Goal: Information Seeking & Learning: Learn about a topic

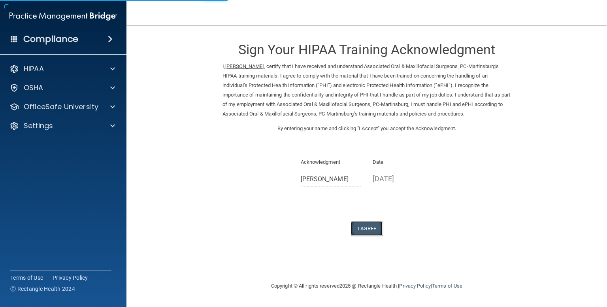
click at [361, 227] on button "I Agree" at bounding box center [367, 228] width 32 height 15
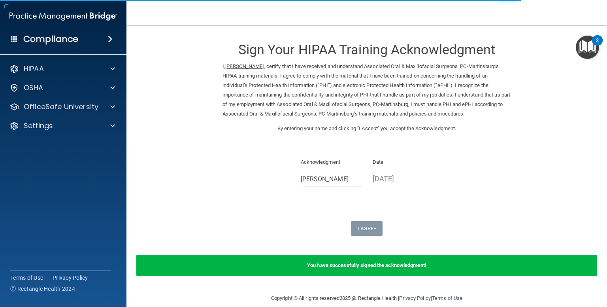
scroll to position [10, 0]
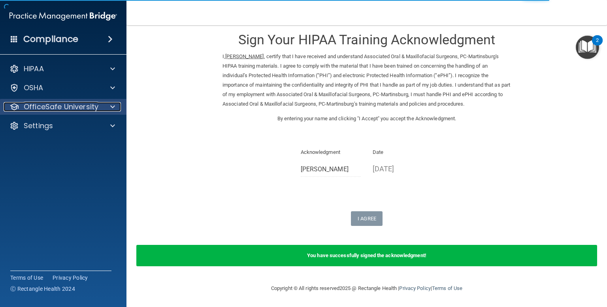
click at [114, 106] on span at bounding box center [112, 106] width 5 height 9
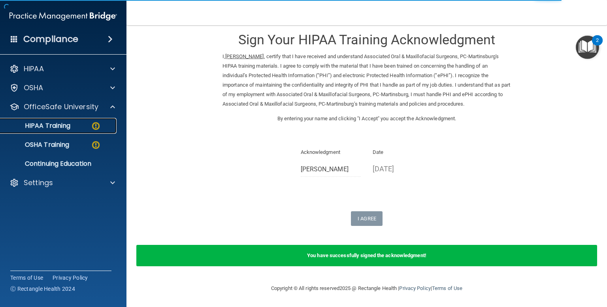
click at [95, 124] on img at bounding box center [96, 126] width 10 height 10
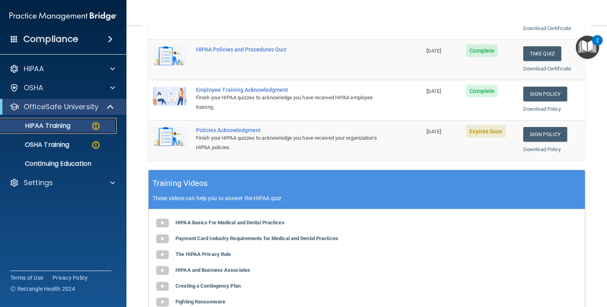
scroll to position [185, 0]
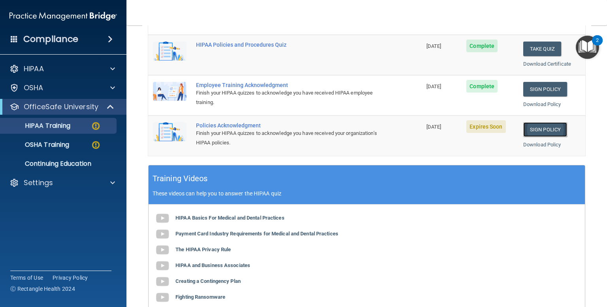
click at [553, 124] on link "Sign Policy" at bounding box center [545, 129] width 44 height 15
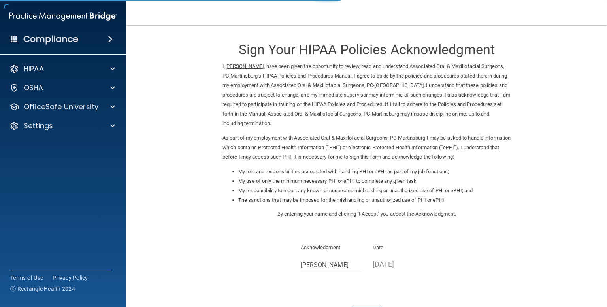
scroll to position [65, 0]
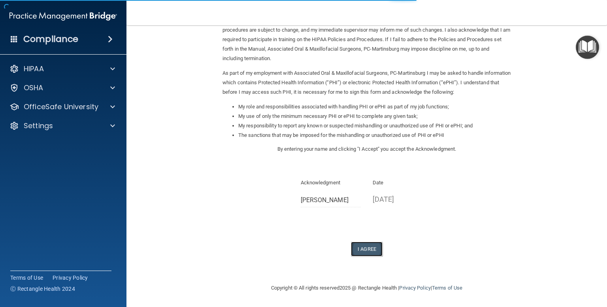
click at [367, 246] on button "I Agree" at bounding box center [367, 248] width 32 height 15
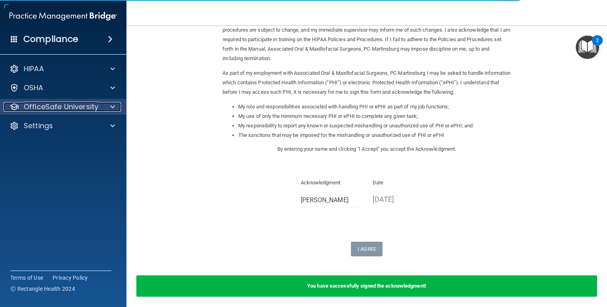
click at [66, 108] on p "OfficeSafe University" at bounding box center [61, 106] width 75 height 9
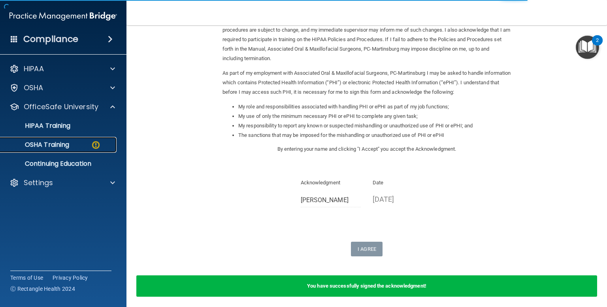
click at [70, 151] on link "OSHA Training" at bounding box center [54, 145] width 124 height 16
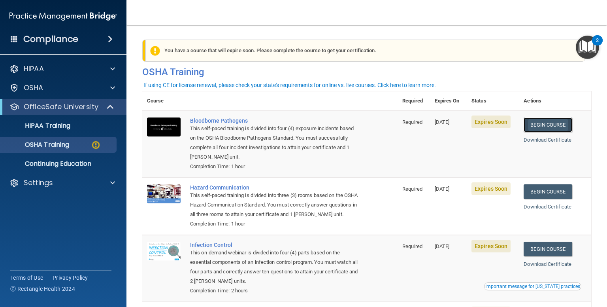
click at [560, 121] on link "Begin Course" at bounding box center [547, 124] width 48 height 15
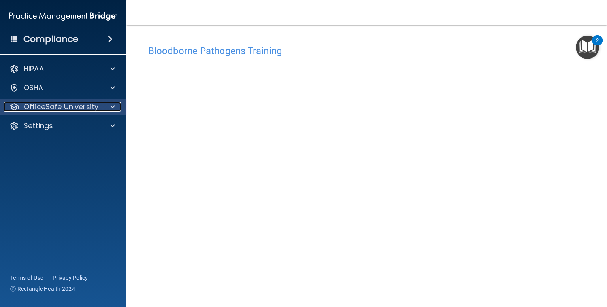
click at [63, 109] on p "OfficeSafe University" at bounding box center [61, 106] width 75 height 9
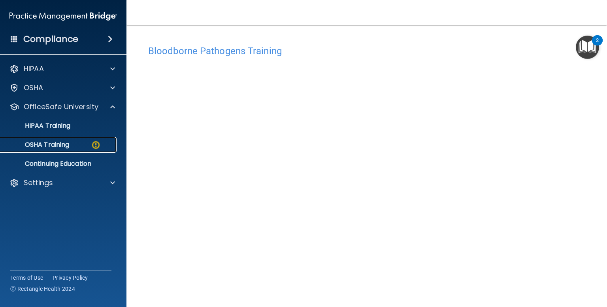
click at [66, 144] on p "OSHA Training" at bounding box center [37, 145] width 64 height 8
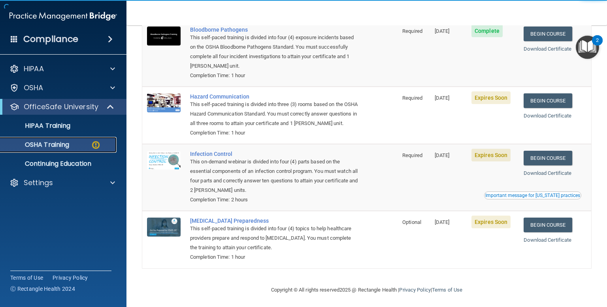
scroll to position [91, 0]
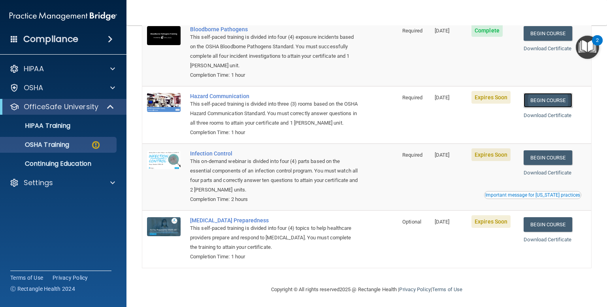
click at [543, 98] on link "Begin Course" at bounding box center [547, 100] width 48 height 15
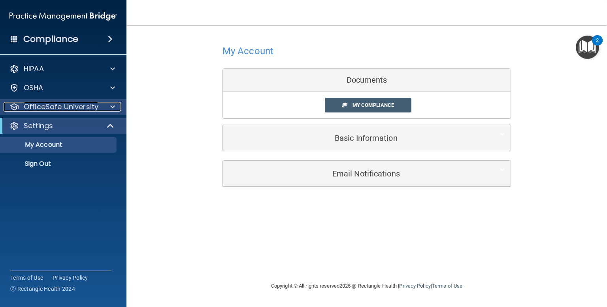
drag, startPoint x: 44, startPoint y: 114, endPoint x: 28, endPoint y: 111, distance: 16.9
click at [28, 111] on p "OfficeSafe University" at bounding box center [61, 106] width 75 height 9
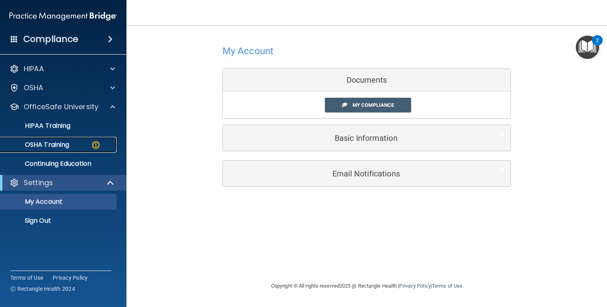
click at [44, 143] on p "OSHA Training" at bounding box center [37, 145] width 64 height 8
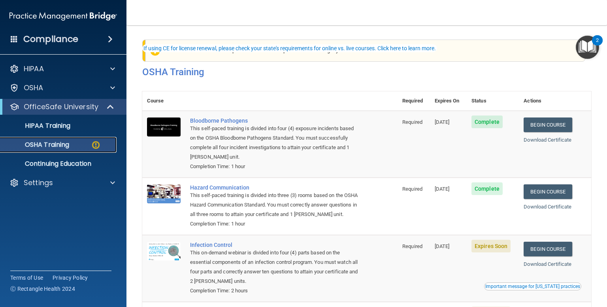
scroll to position [104, 0]
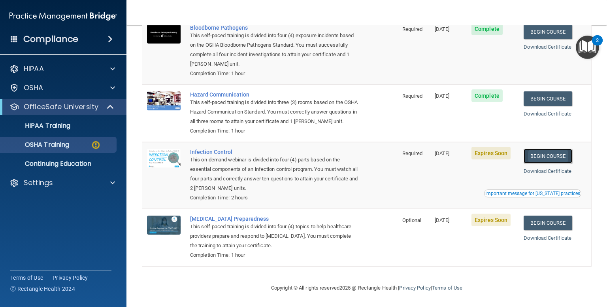
click at [536, 155] on link "Begin Course" at bounding box center [547, 156] width 48 height 15
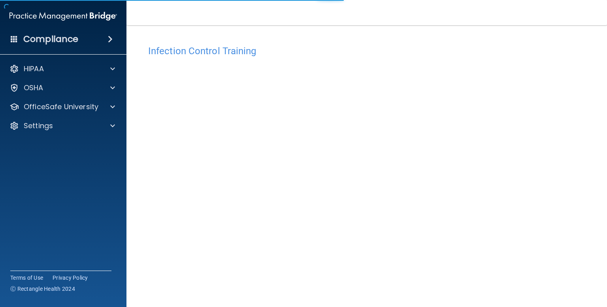
scroll to position [32, 0]
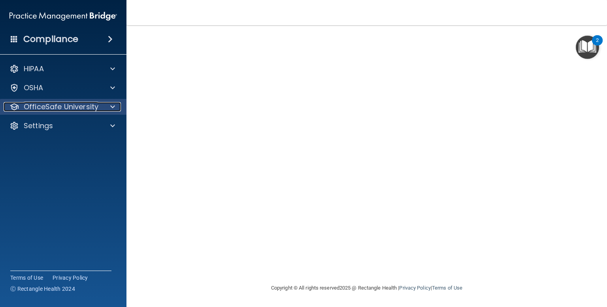
click at [46, 110] on p "OfficeSafe University" at bounding box center [61, 106] width 75 height 9
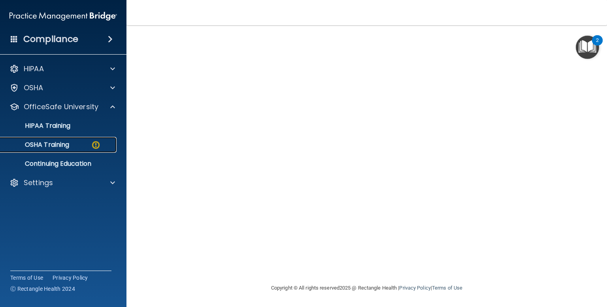
click at [47, 151] on link "OSHA Training" at bounding box center [54, 145] width 124 height 16
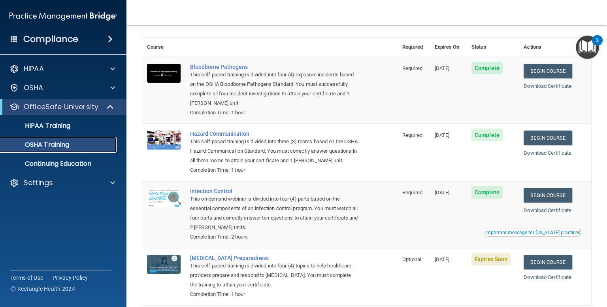
scroll to position [81, 0]
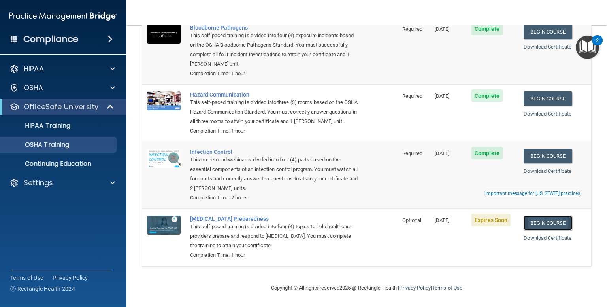
click at [547, 222] on link "Begin Course" at bounding box center [547, 222] width 48 height 15
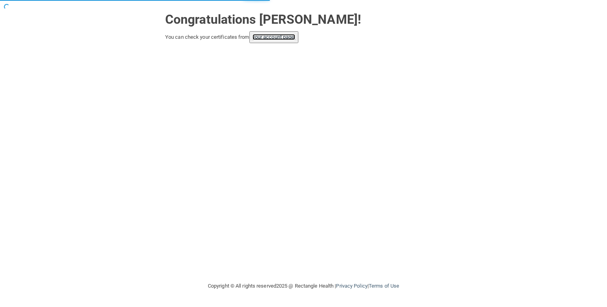
click at [278, 36] on link "your account page!" at bounding box center [273, 37] width 43 height 6
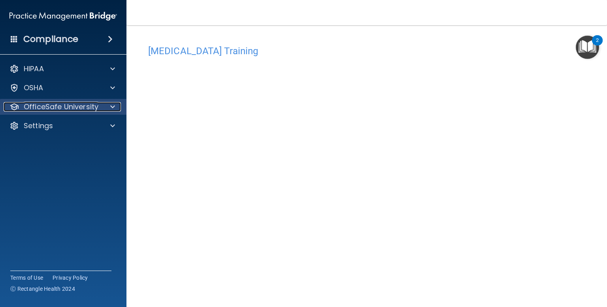
click at [78, 109] on p "OfficeSafe University" at bounding box center [61, 106] width 75 height 9
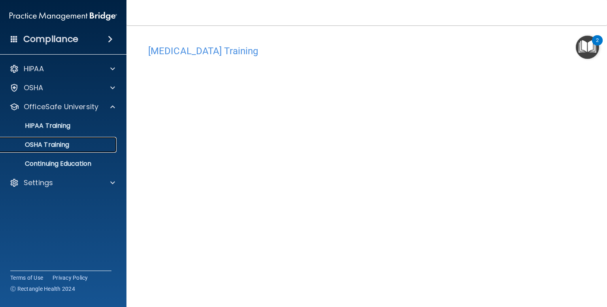
click at [62, 146] on p "OSHA Training" at bounding box center [37, 145] width 64 height 8
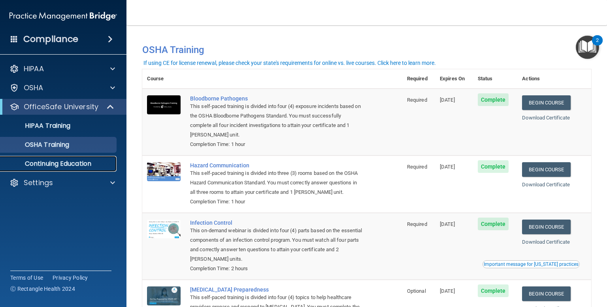
click at [87, 162] on p "Continuing Education" at bounding box center [59, 164] width 108 height 8
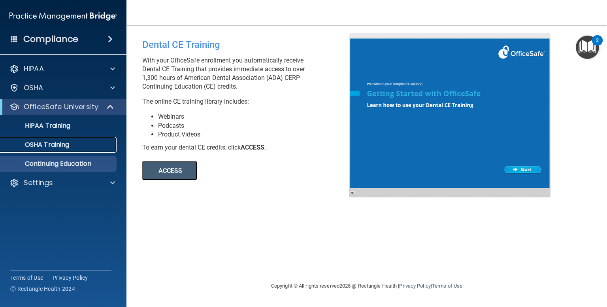
click at [43, 147] on p "OSHA Training" at bounding box center [37, 145] width 64 height 8
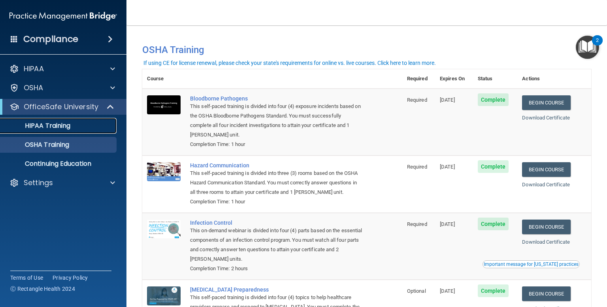
click at [60, 122] on p "HIPAA Training" at bounding box center [37, 126] width 65 height 8
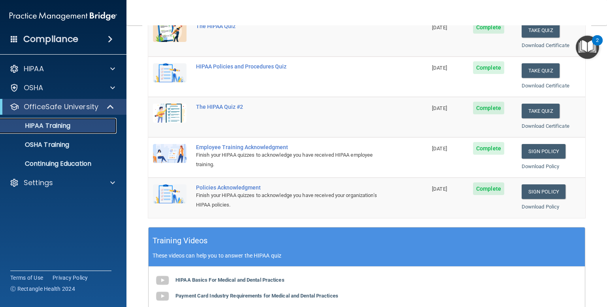
scroll to position [124, 0]
